Goal: Task Accomplishment & Management: Complete application form

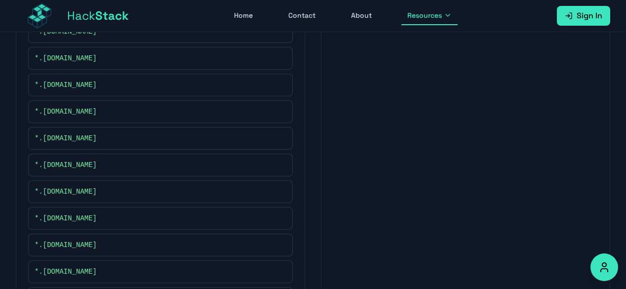
scroll to position [1857, 0]
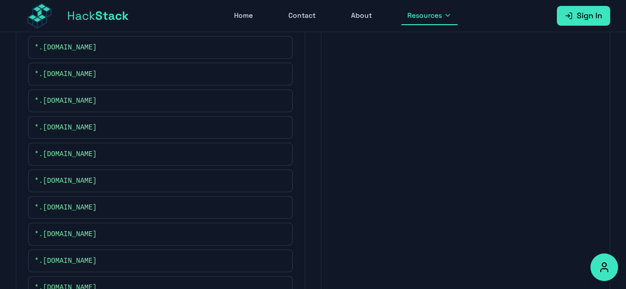
click at [570, 14] on icon at bounding box center [568, 16] width 8 height 8
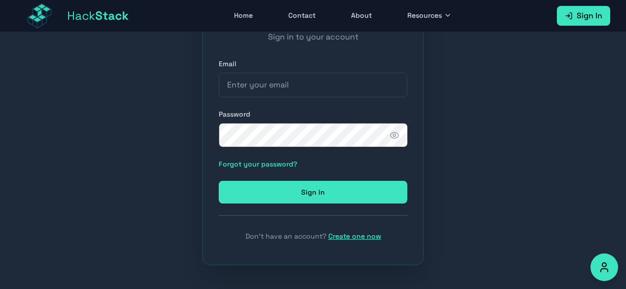
scroll to position [109, 0]
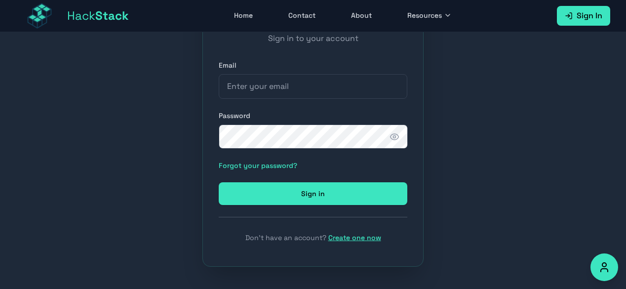
click at [351, 238] on link "Create one now" at bounding box center [354, 237] width 53 height 9
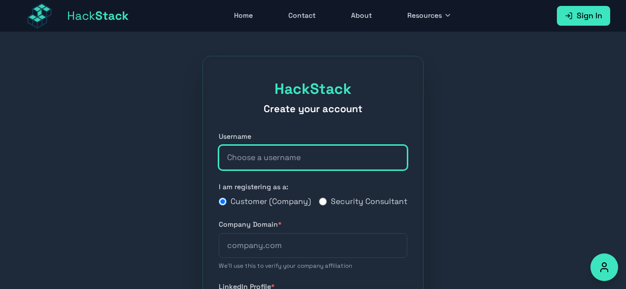
click at [278, 153] on input "text" at bounding box center [313, 157] width 188 height 25
type input "lan0"
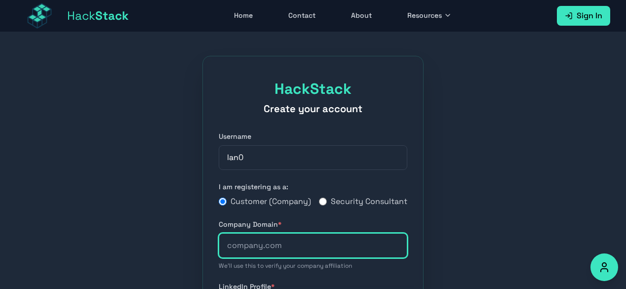
click at [261, 251] on input "text" at bounding box center [313, 245] width 188 height 25
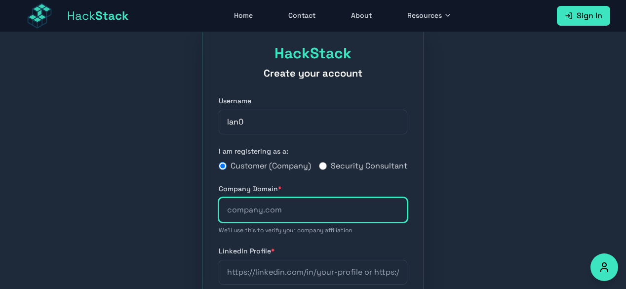
scroll to position [99, 0]
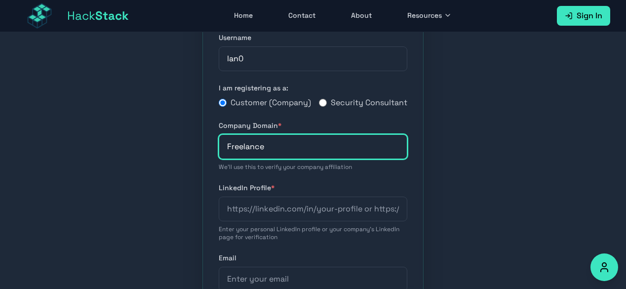
type input "Freelance"
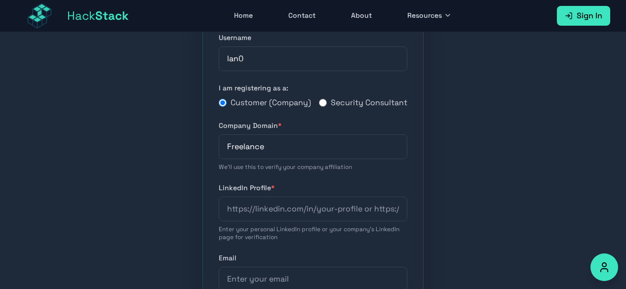
click at [330, 101] on label "Security Consultant" at bounding box center [363, 103] width 88 height 12
click at [327, 101] on input "Security Consultant" at bounding box center [323, 103] width 8 height 8
radio input "true"
radio input "false"
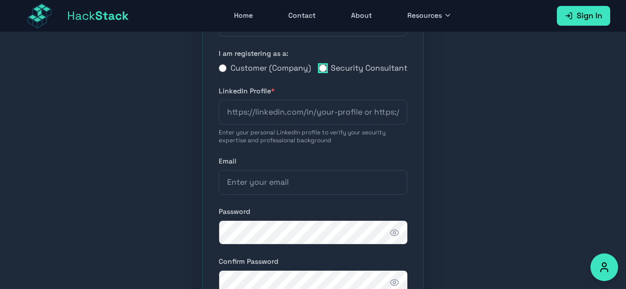
scroll to position [148, 0]
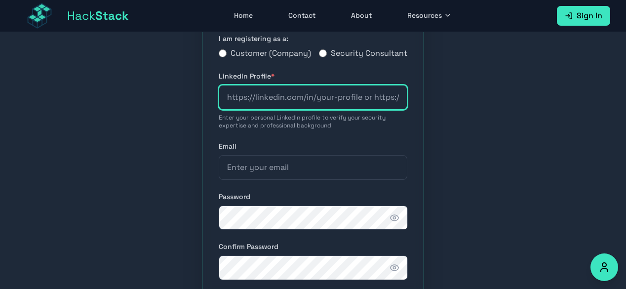
click at [338, 99] on input "url" at bounding box center [313, 97] width 188 height 25
click at [336, 106] on input "url" at bounding box center [313, 97] width 188 height 25
paste input "[URL][DOMAIN_NAME]"
type input "[URL][DOMAIN_NAME]"
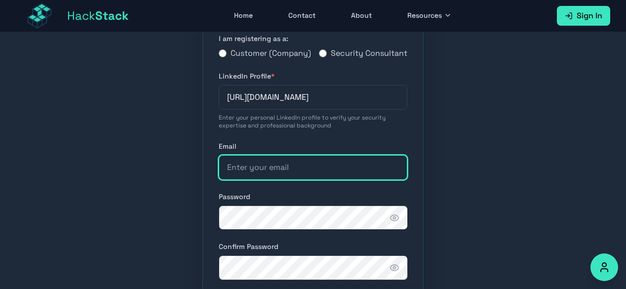
scroll to position [0, 0]
click at [284, 173] on input "email" at bounding box center [313, 167] width 188 height 25
click at [306, 180] on input "email" at bounding box center [313, 167] width 188 height 25
type input "[EMAIL_ADDRESS][DOMAIN_NAME]"
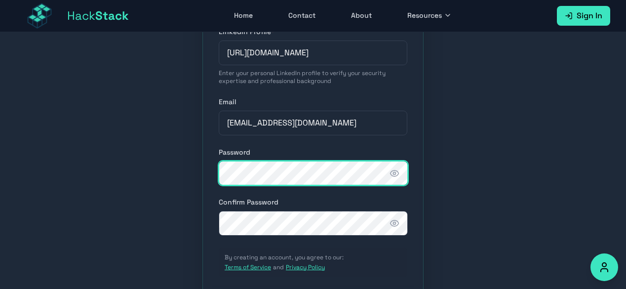
scroll to position [247, 0]
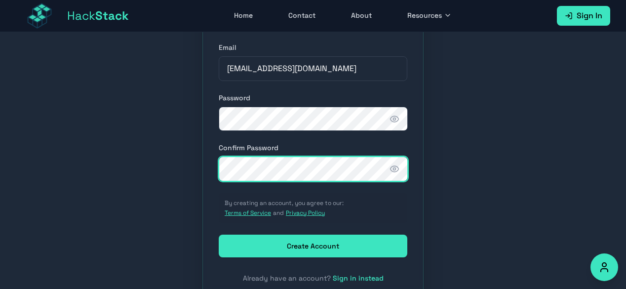
click at [219, 234] on button "Create Account" at bounding box center [313, 245] width 188 height 23
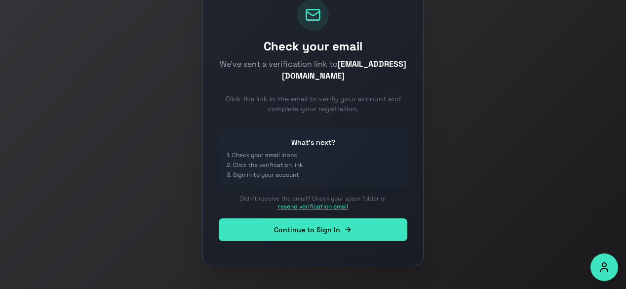
scroll to position [48, 0]
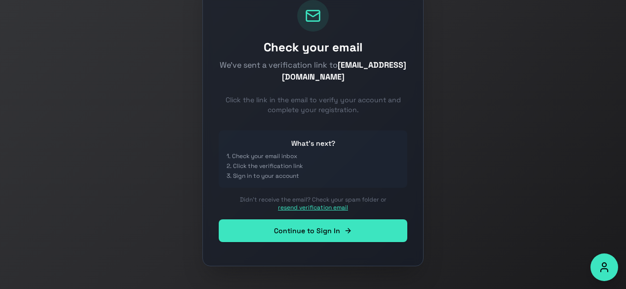
drag, startPoint x: 486, startPoint y: 263, endPoint x: 411, endPoint y: 18, distance: 255.8
click at [486, 263] on div "Check your email We've sent a verification link to [EMAIL_ADDRESS][DOMAIN_NAME]…" at bounding box center [313, 120] width 626 height 337
click at [338, 206] on button "resend verification email" at bounding box center [313, 207] width 70 height 8
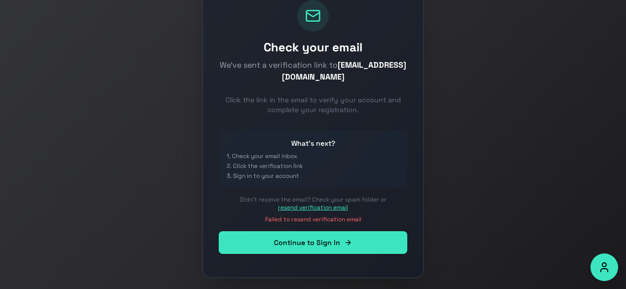
click at [158, 264] on div "Check your email We've sent a verification link to [EMAIL_ADDRESS][DOMAIN_NAME]…" at bounding box center [313, 126] width 626 height 349
